Goal: Information Seeking & Learning: Learn about a topic

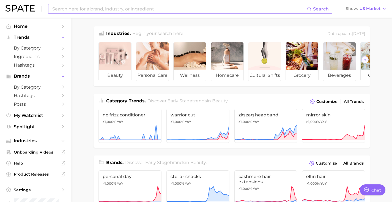
click at [135, 11] on input at bounding box center [179, 8] width 255 height 9
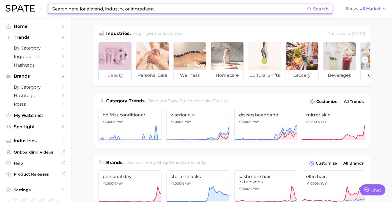
click at [127, 56] on div at bounding box center [115, 55] width 32 height 27
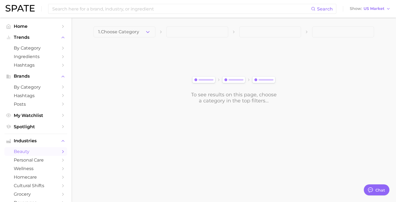
click at [141, 30] on button "1. Choose Category" at bounding box center [124, 31] width 62 height 11
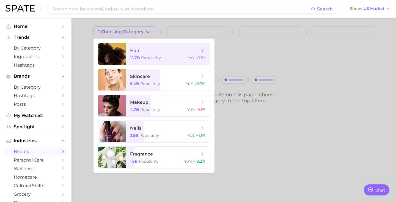
click at [141, 53] on span "hair" at bounding box center [164, 51] width 69 height 6
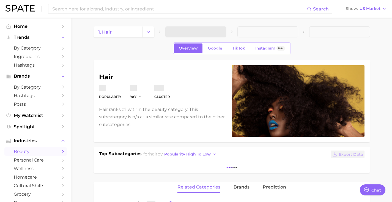
type textarea "x"
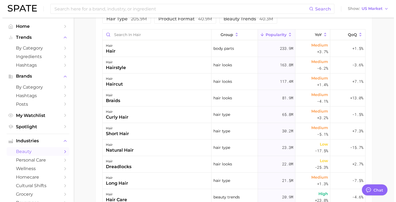
scroll to position [281, 0]
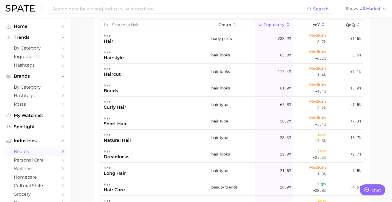
click at [149, 153] on div "hair dreadlocks" at bounding box center [154, 154] width 109 height 16
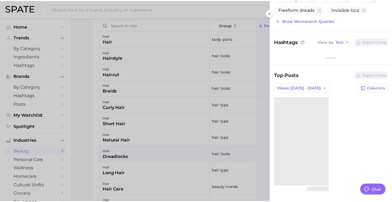
scroll to position [116, 0]
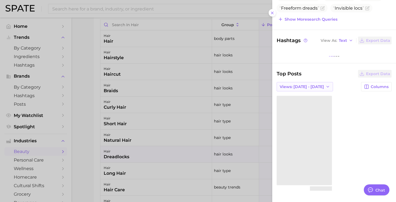
click at [317, 90] on button "Views: [DATE] - [DATE]" at bounding box center [304, 86] width 56 height 9
click at [224, 91] on div at bounding box center [198, 101] width 396 height 202
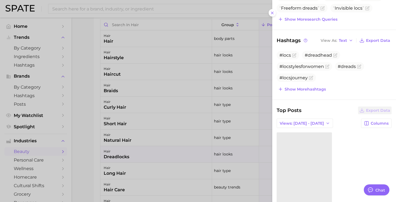
click at [224, 91] on div at bounding box center [198, 101] width 396 height 202
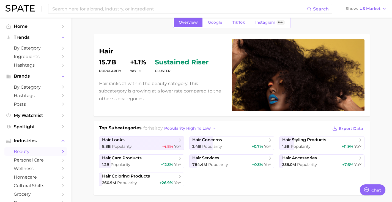
scroll to position [0, 0]
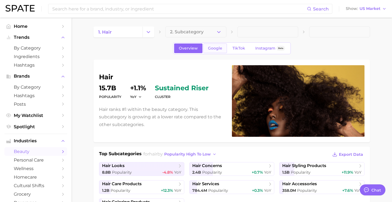
click at [215, 50] on span "Google" at bounding box center [215, 48] width 14 height 5
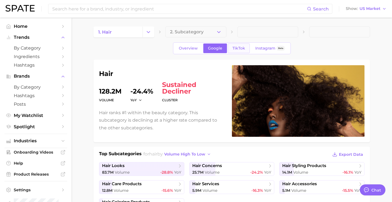
click at [235, 48] on span "TikTok" at bounding box center [238, 48] width 13 height 5
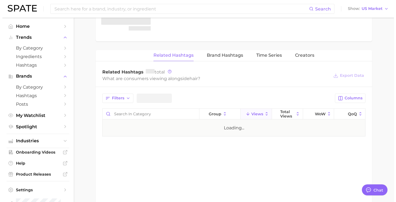
scroll to position [378, 0]
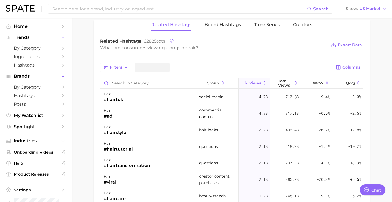
click at [218, 103] on div "social media" at bounding box center [217, 97] width 41 height 16
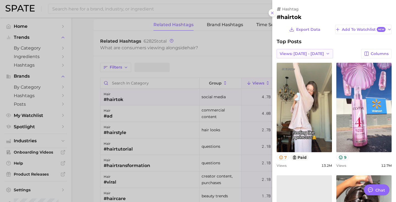
scroll to position [0, 0]
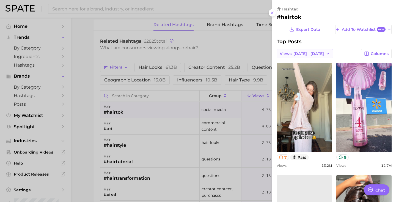
click at [308, 53] on span "Views: [DATE] - [DATE]" at bounding box center [301, 53] width 44 height 5
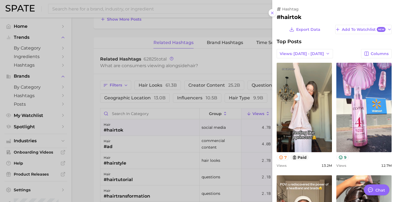
click at [216, 70] on div at bounding box center [198, 101] width 396 height 202
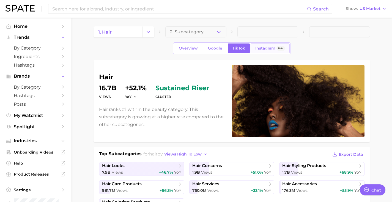
click at [269, 53] on link "Instagram Beta" at bounding box center [269, 48] width 39 height 10
